Goal: Task Accomplishment & Management: Book appointment/travel/reservation

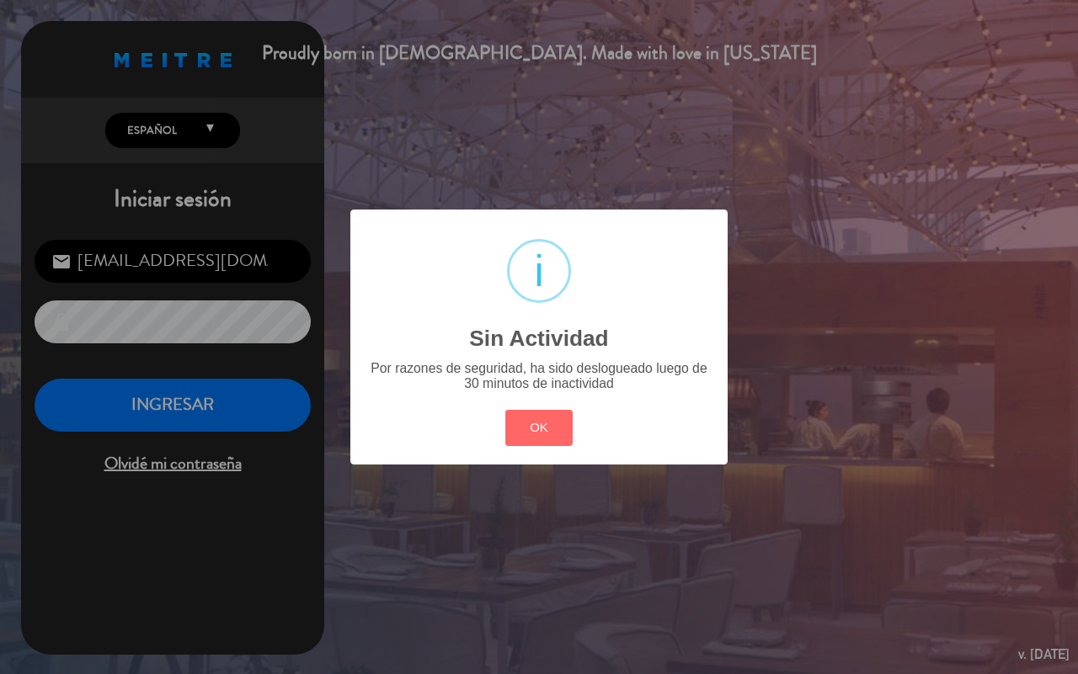
click at [570, 434] on button "OK" at bounding box center [539, 428] width 68 height 36
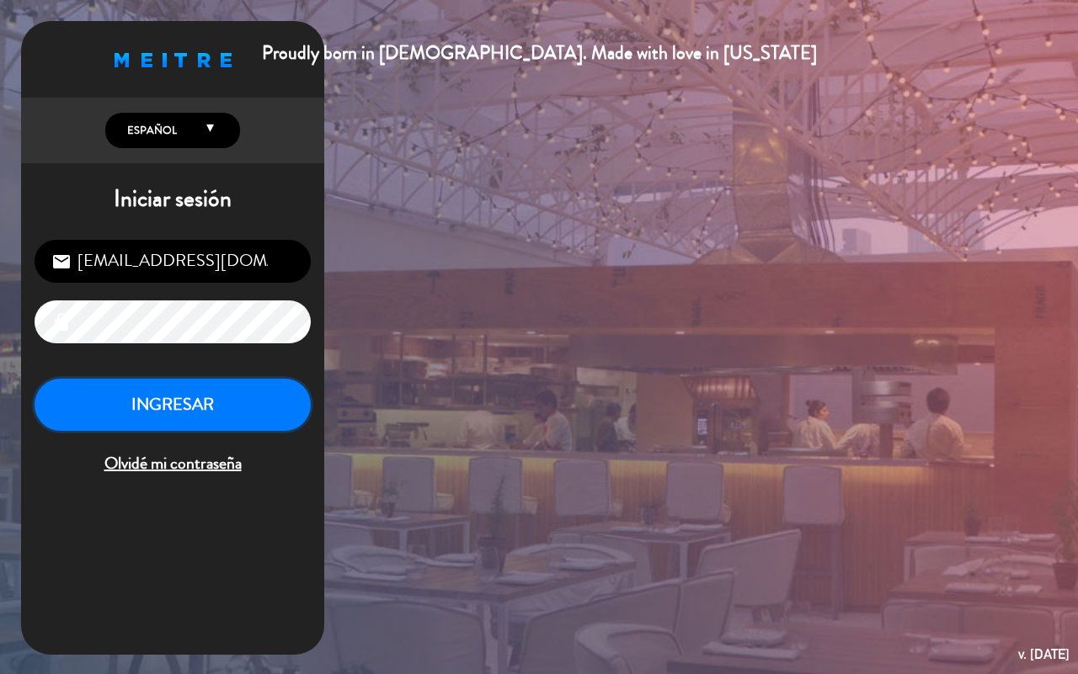
click at [173, 425] on button "INGRESAR" at bounding box center [173, 405] width 276 height 53
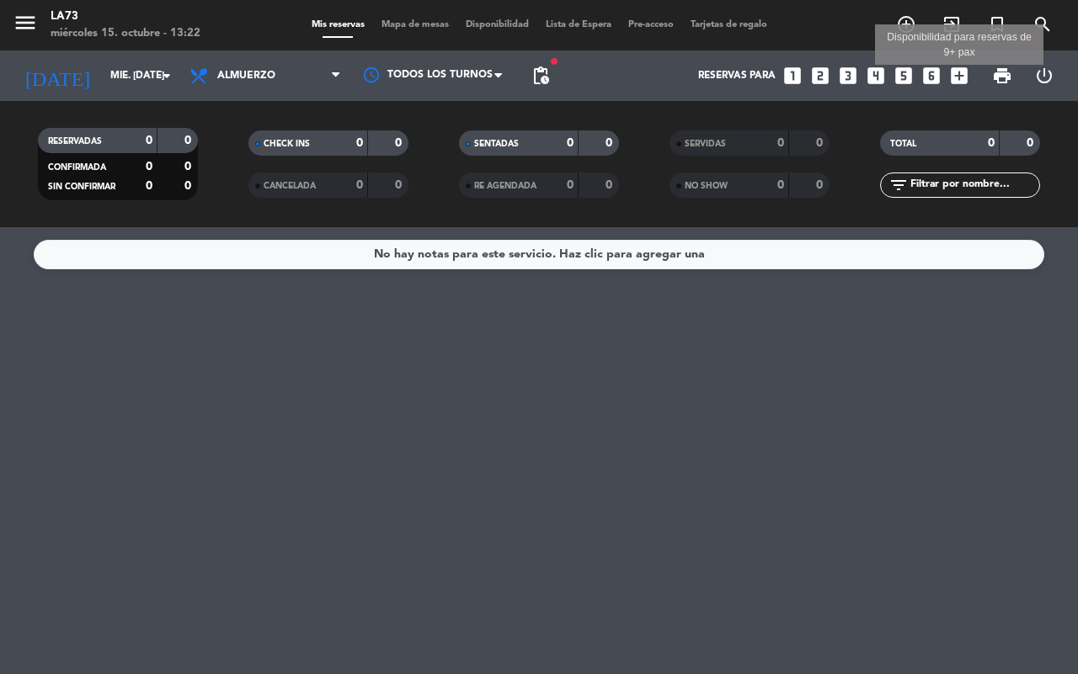
click at [962, 70] on icon "add_box" at bounding box center [959, 76] width 22 height 22
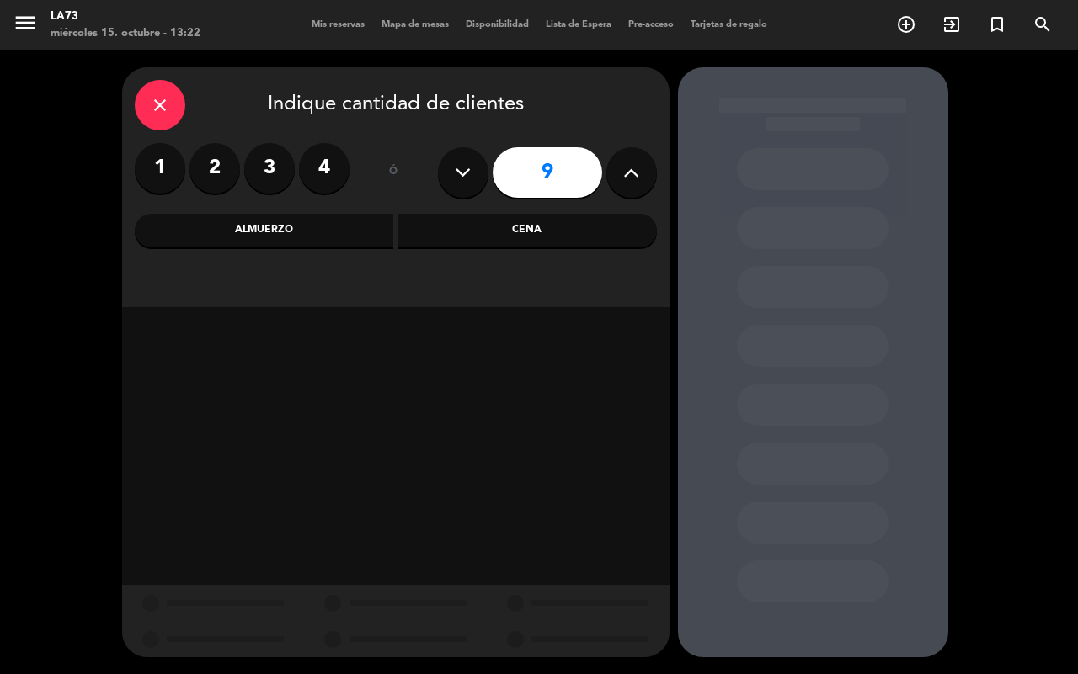
click at [629, 186] on button at bounding box center [631, 172] width 51 height 51
type input "10"
click at [313, 221] on div "Almuerzo" at bounding box center [264, 231] width 259 height 34
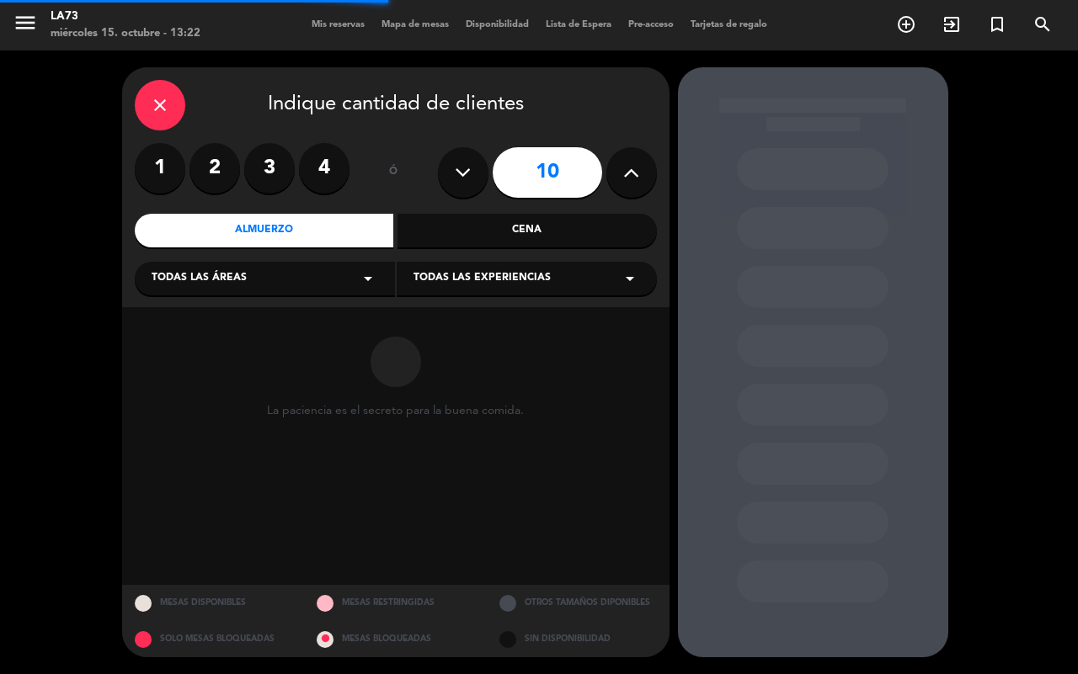
click at [363, 280] on icon "arrow_drop_down" at bounding box center [368, 279] width 20 height 20
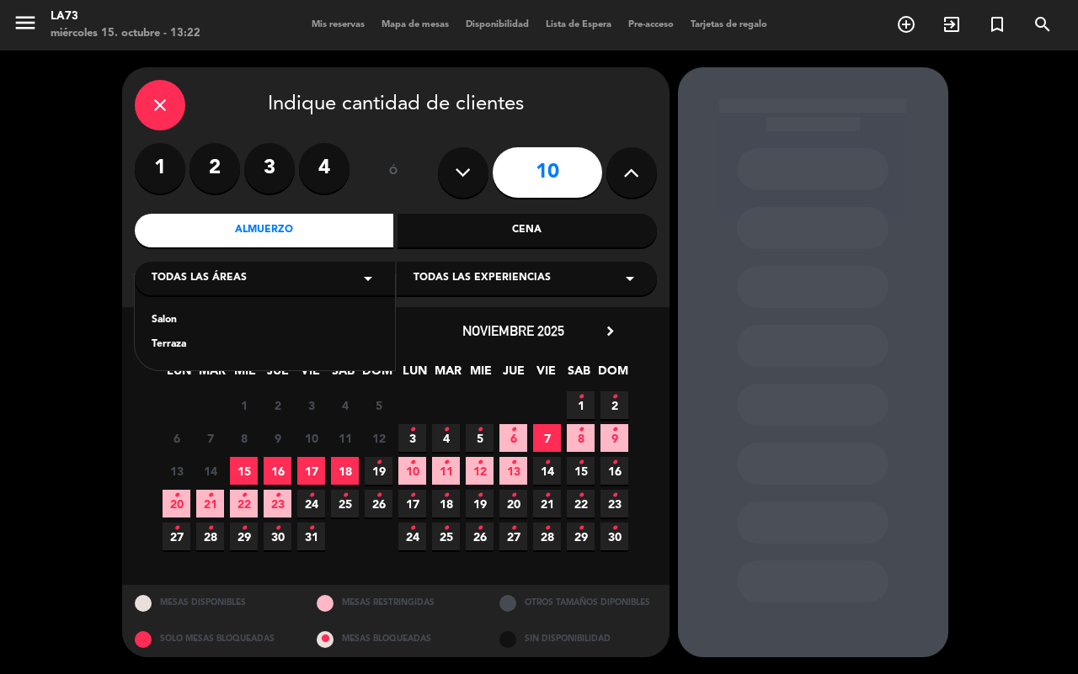
click at [178, 311] on div "Salon Terraza" at bounding box center [265, 322] width 260 height 96
click at [183, 322] on div "Salon" at bounding box center [265, 320] width 226 height 17
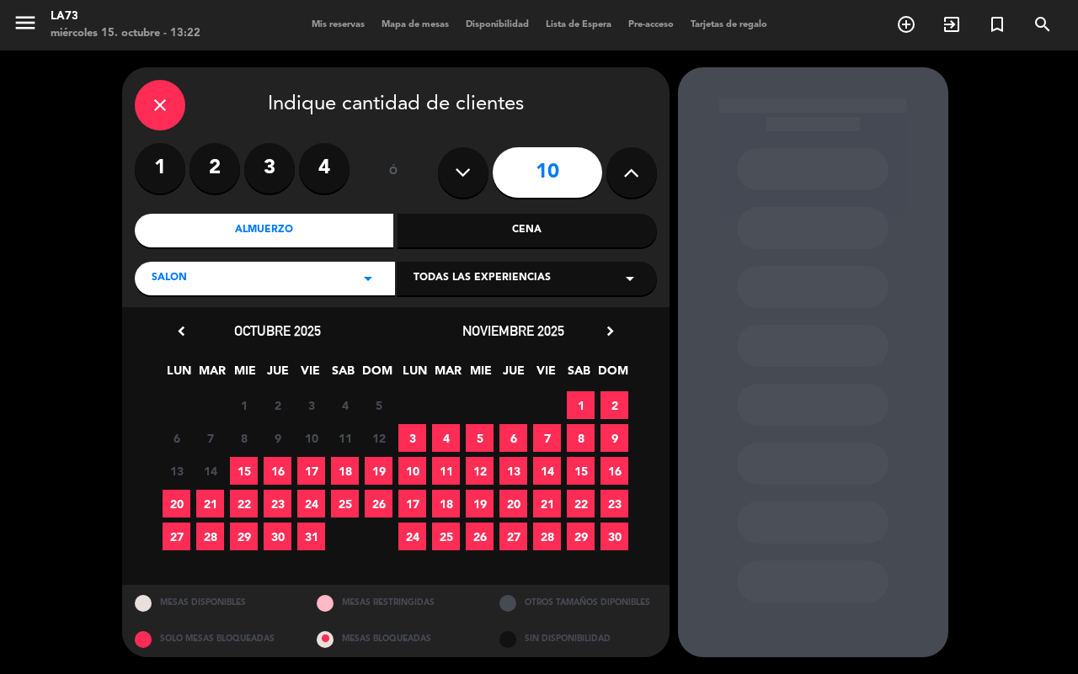
click at [270, 468] on span "16" at bounding box center [277, 471] width 28 height 28
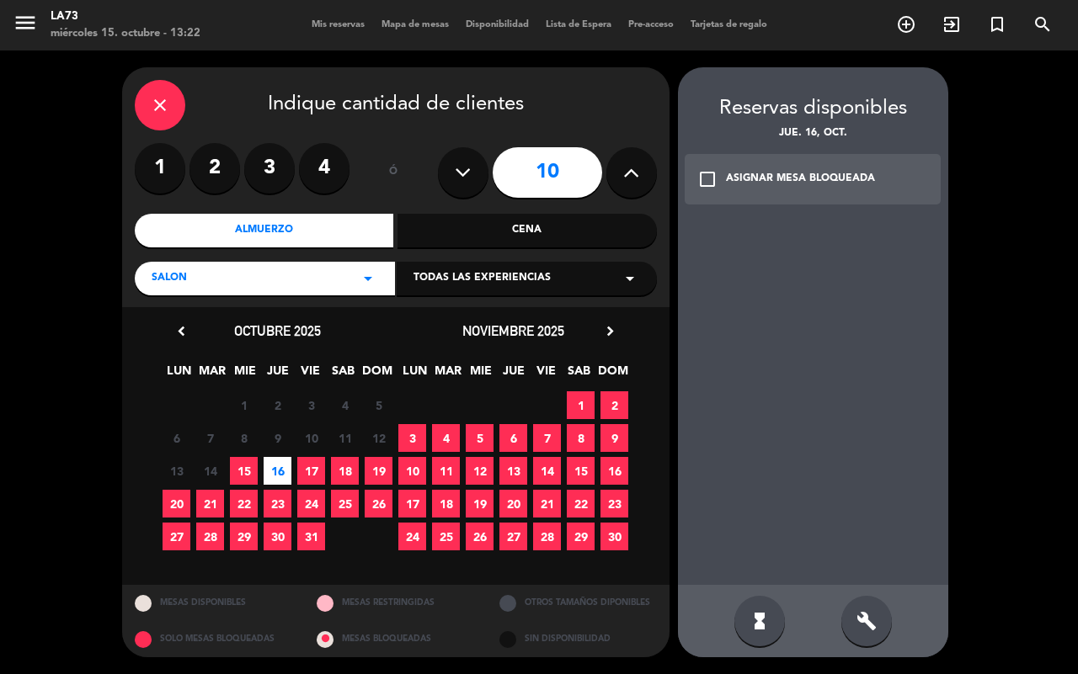
click at [852, 620] on div "build" at bounding box center [866, 621] width 51 height 51
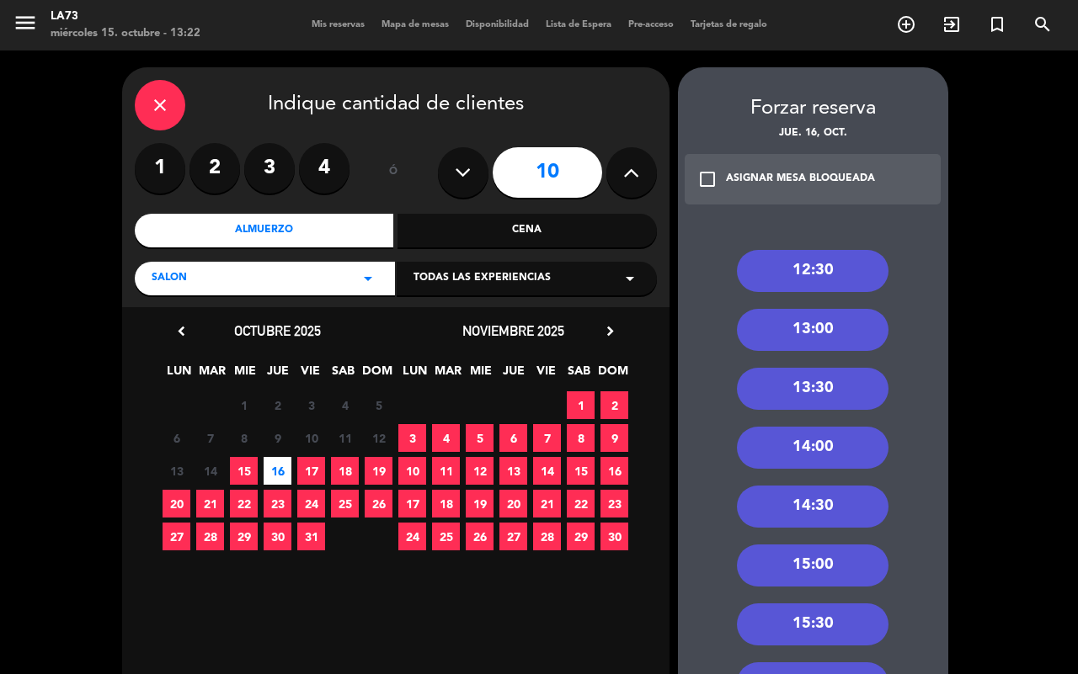
click at [814, 330] on div "13:00" at bounding box center [813, 330] width 152 height 42
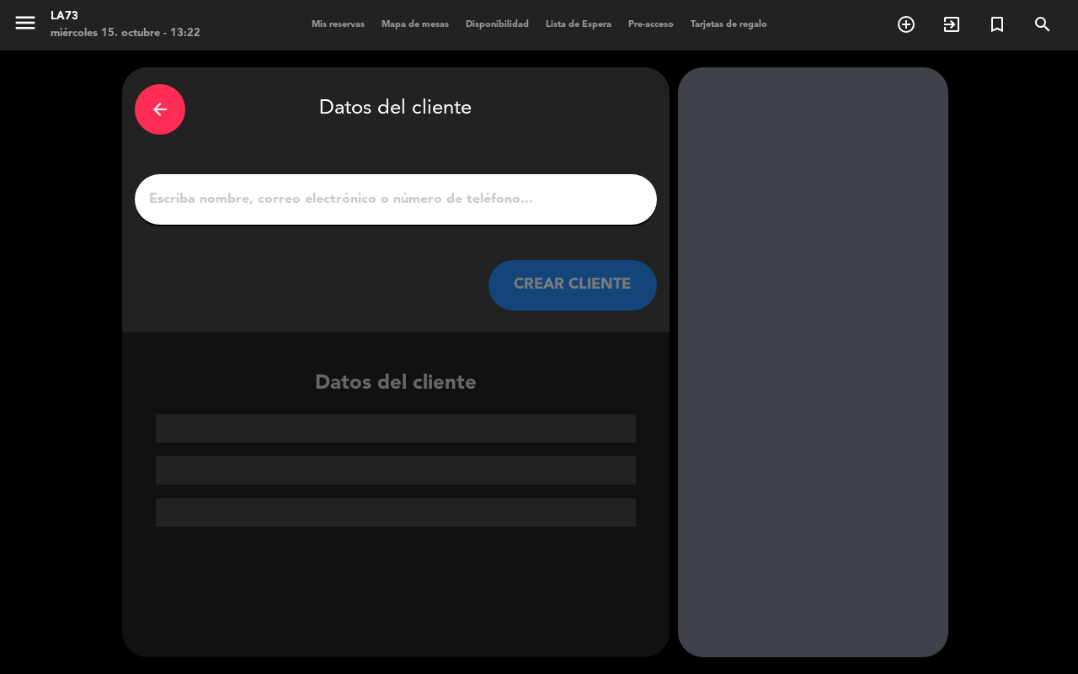
click at [466, 203] on input "1" at bounding box center [395, 200] width 497 height 24
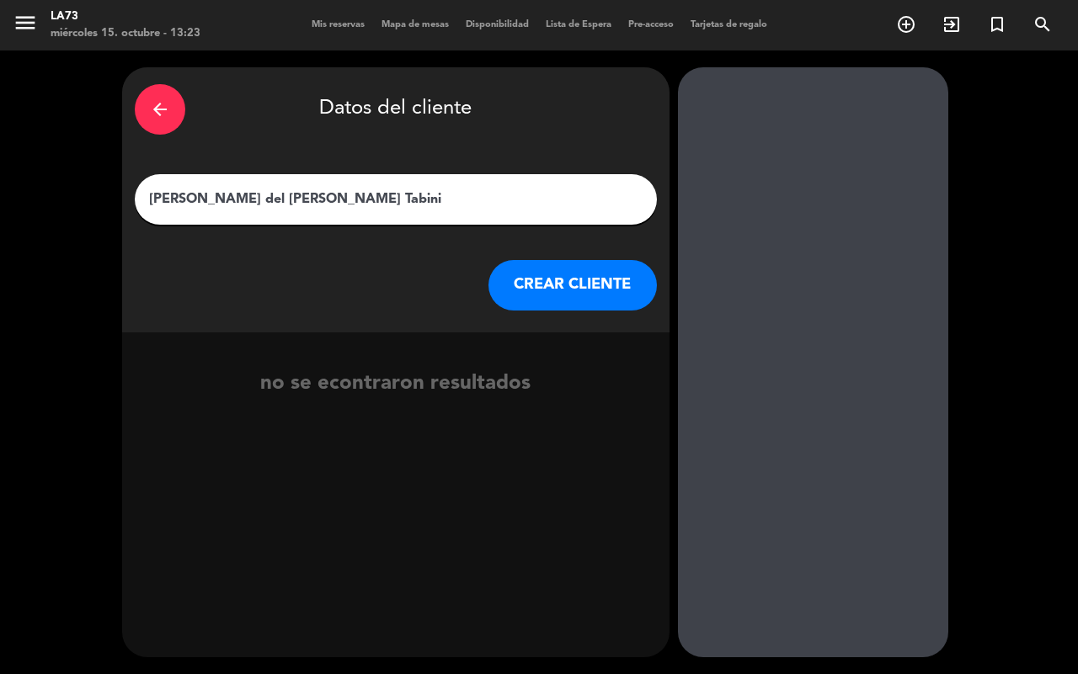
type input "[PERSON_NAME] del [PERSON_NAME] Tabini"
click at [570, 304] on button "CREAR CLIENTE" at bounding box center [572, 285] width 168 height 51
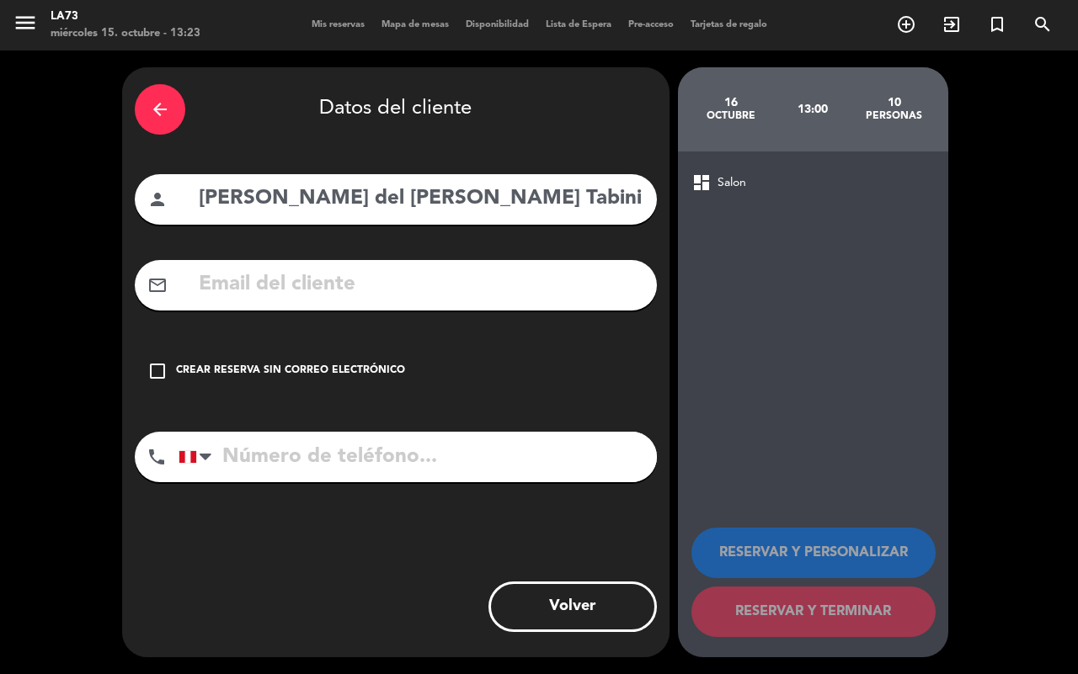
click at [248, 456] on input "tel" at bounding box center [417, 457] width 478 height 51
type input "988500535"
click at [152, 376] on icon "check_box_outline_blank" at bounding box center [157, 371] width 20 height 20
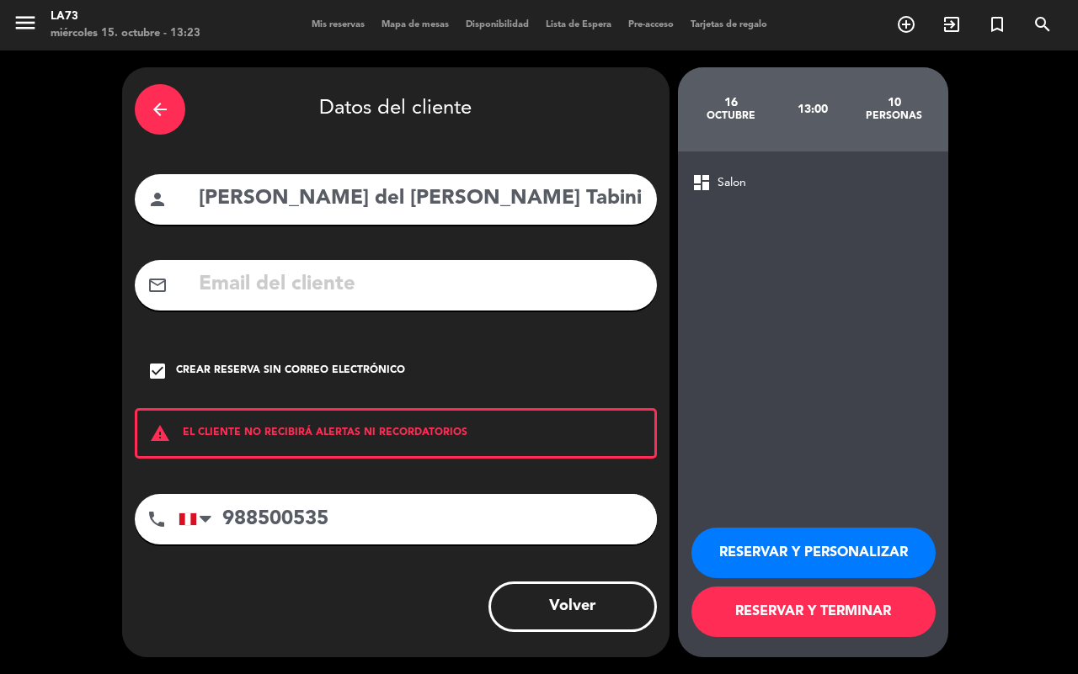
click at [779, 533] on button "RESERVAR Y PERSONALIZAR" at bounding box center [813, 553] width 244 height 51
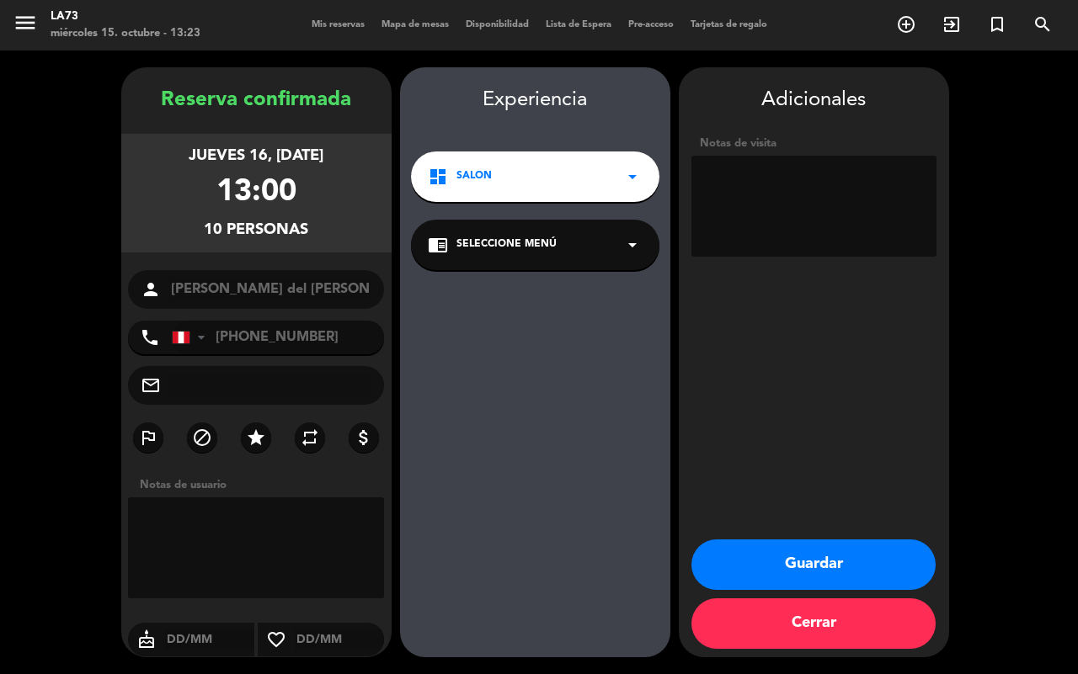
click at [818, 574] on button "Guardar" at bounding box center [813, 565] width 244 height 51
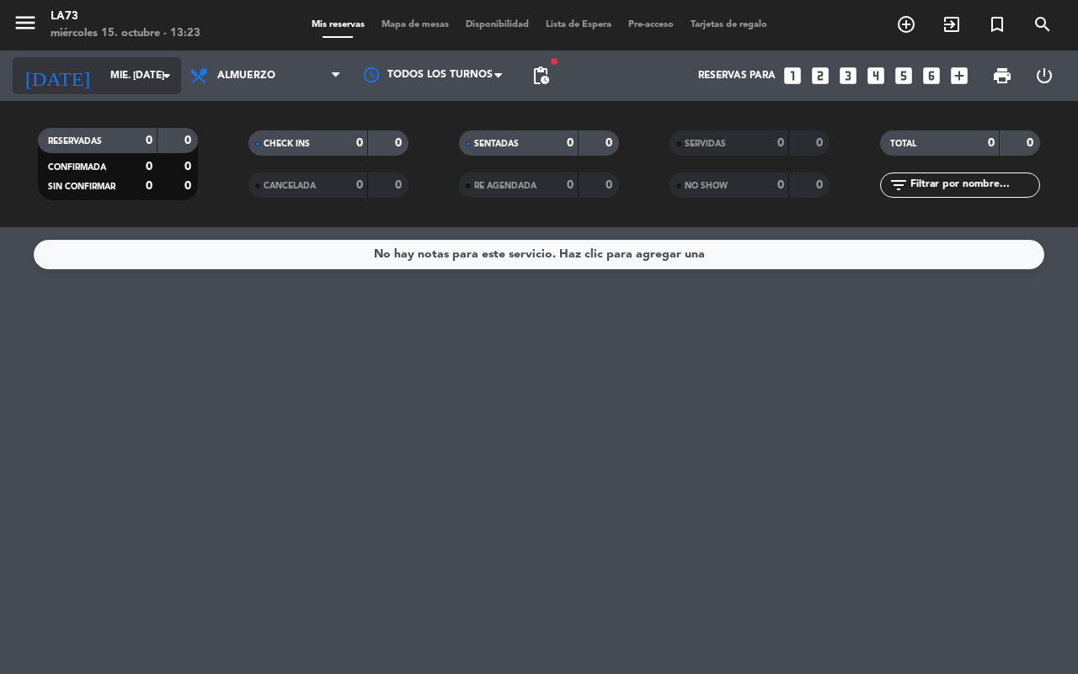
click at [171, 76] on icon "arrow_drop_down" at bounding box center [167, 76] width 20 height 20
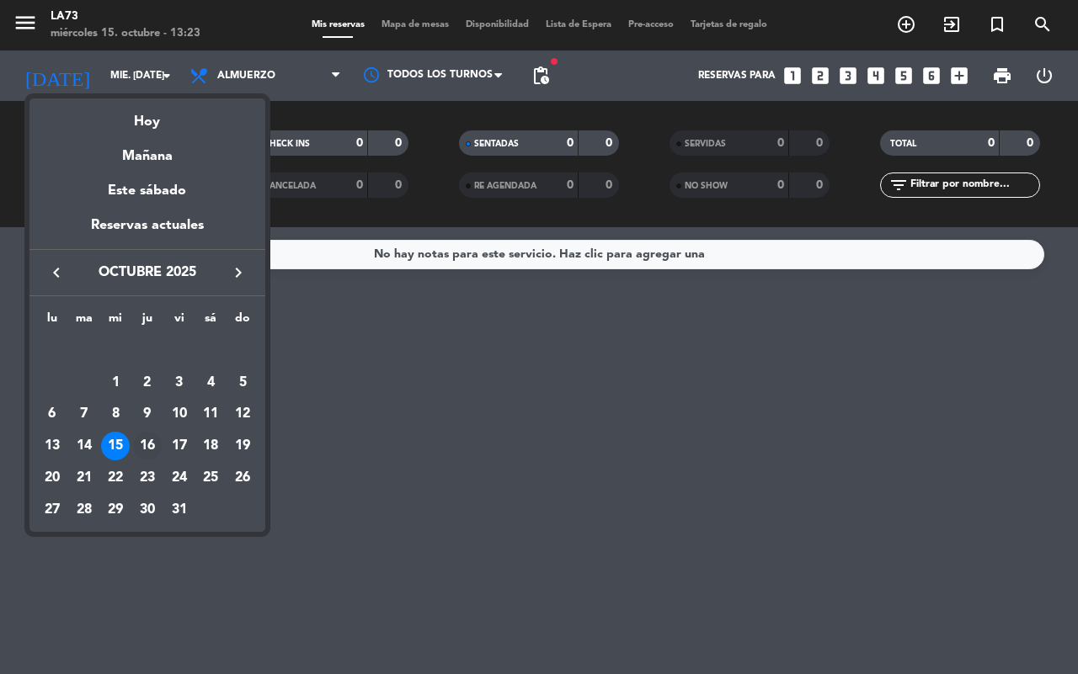
click at [145, 444] on div "16" at bounding box center [147, 446] width 29 height 29
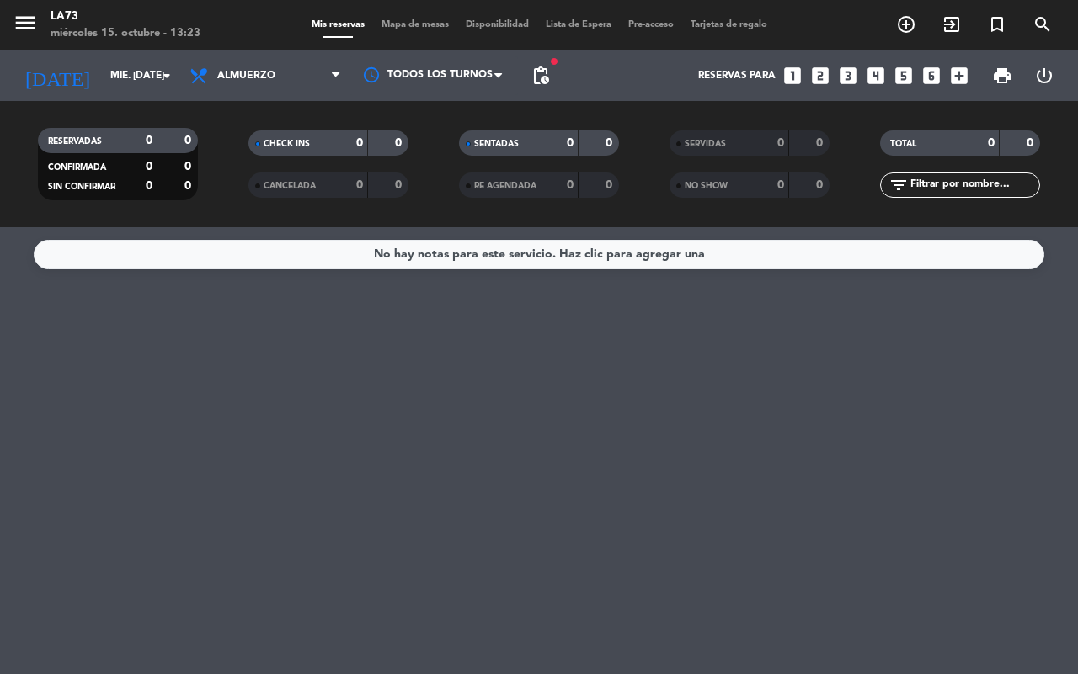
type input "[DEMOGRAPHIC_DATA] [DATE]"
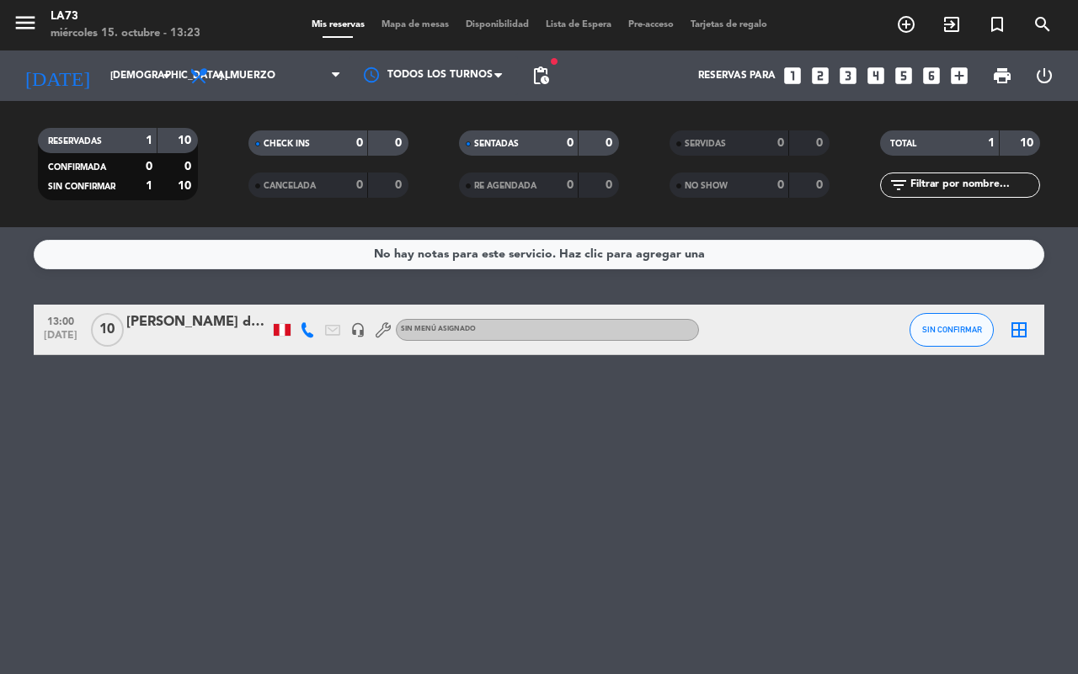
click at [188, 318] on div "[PERSON_NAME] del [PERSON_NAME] Tabini" at bounding box center [197, 322] width 143 height 22
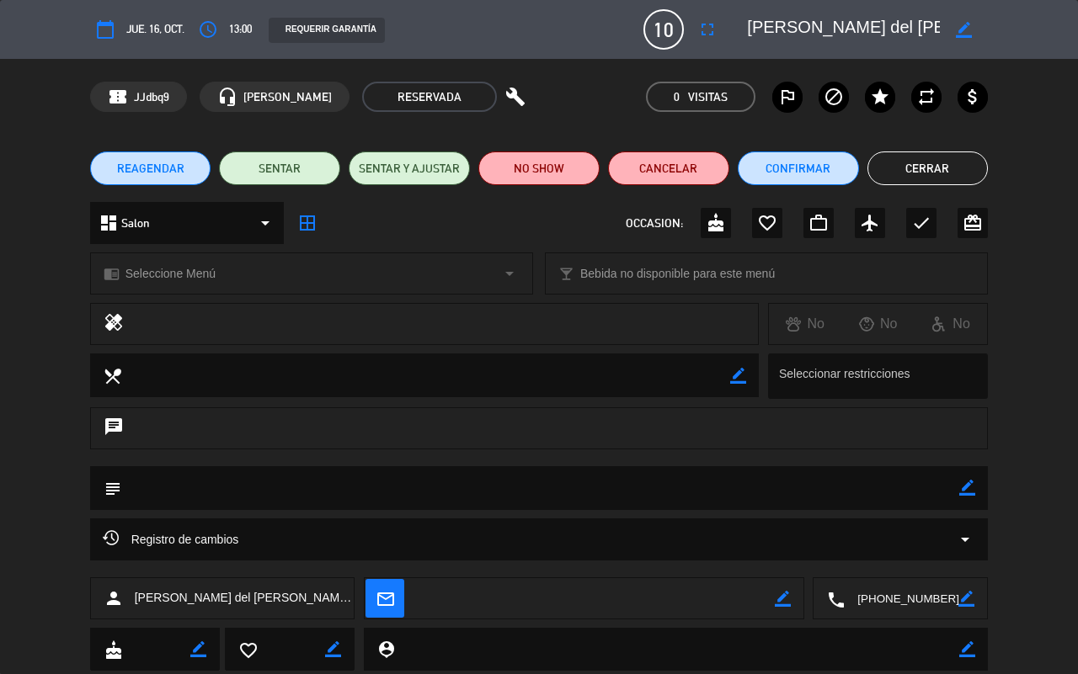
click at [169, 271] on span "Seleccione Menú" at bounding box center [170, 273] width 90 height 19
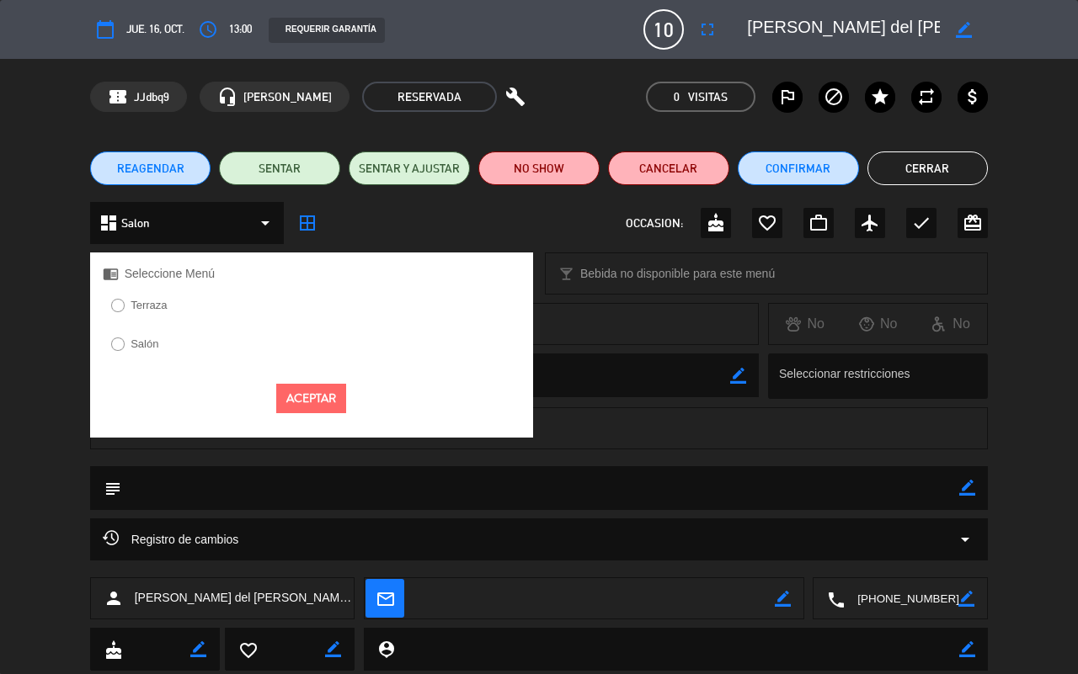
drag, startPoint x: 126, startPoint y: 348, endPoint x: 173, endPoint y: 348, distance: 46.3
click at [127, 348] on label "Salón" at bounding box center [135, 346] width 65 height 27
click at [317, 405] on button "Aceptar" at bounding box center [311, 398] width 70 height 29
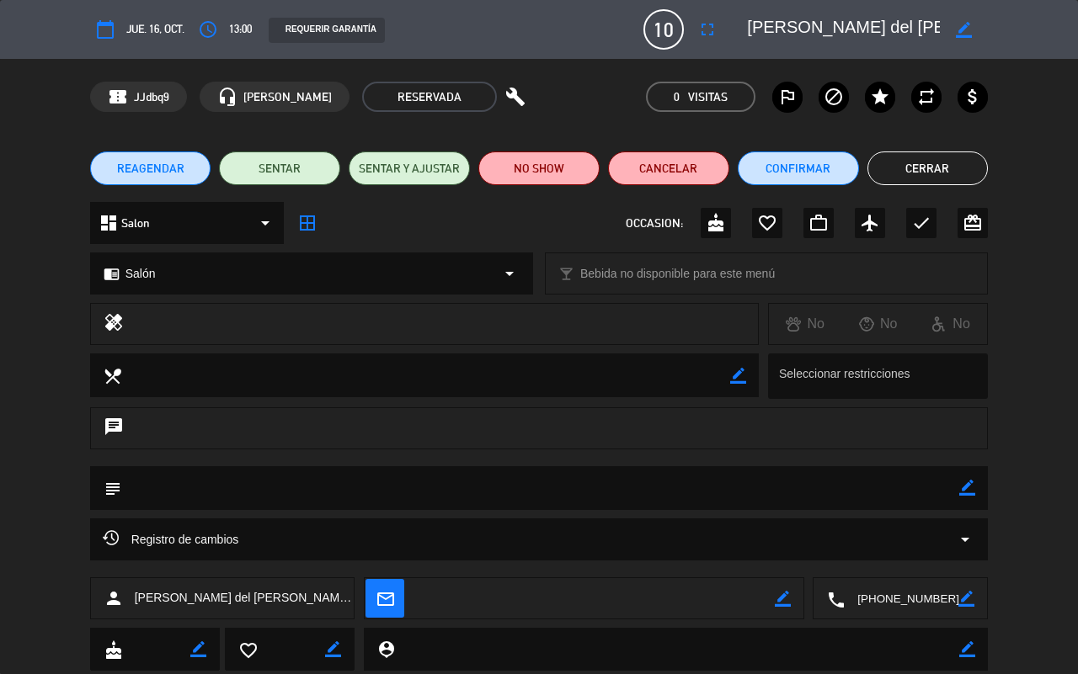
click at [901, 177] on button "Cerrar" at bounding box center [927, 169] width 121 height 34
